Goal: Find specific page/section: Find specific page/section

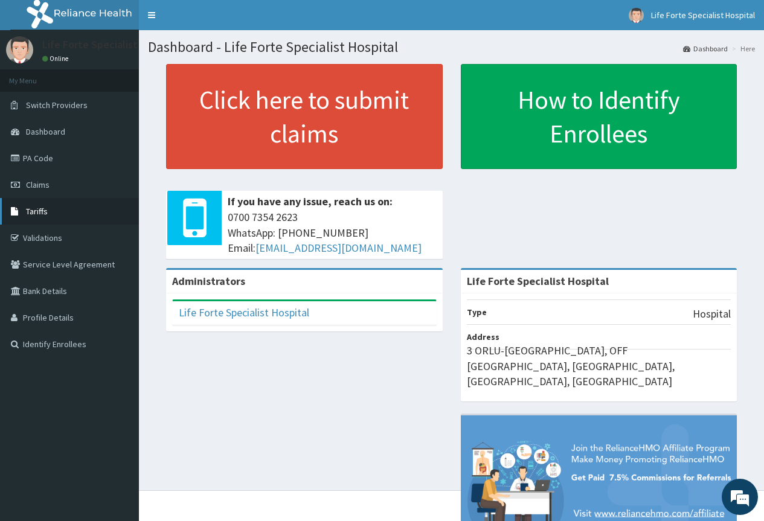
click at [36, 213] on span "Tariffs" at bounding box center [37, 211] width 22 height 11
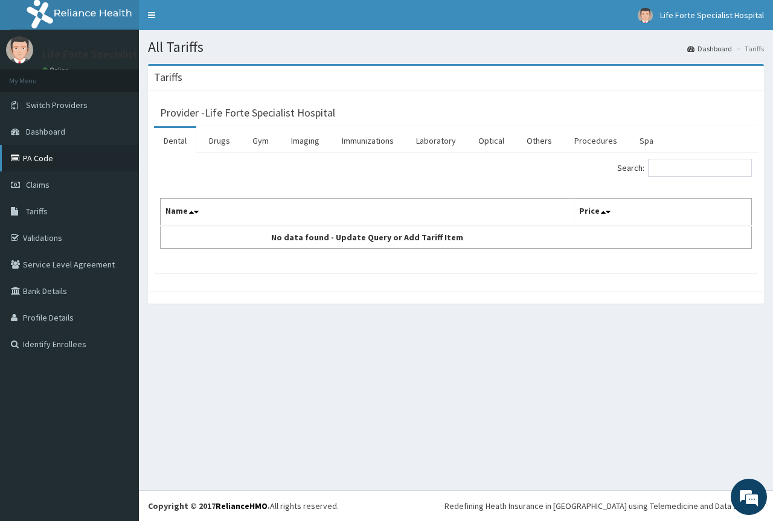
click at [39, 155] on link "PA Code" at bounding box center [69, 158] width 139 height 27
